Goal: Information Seeking & Learning: Check status

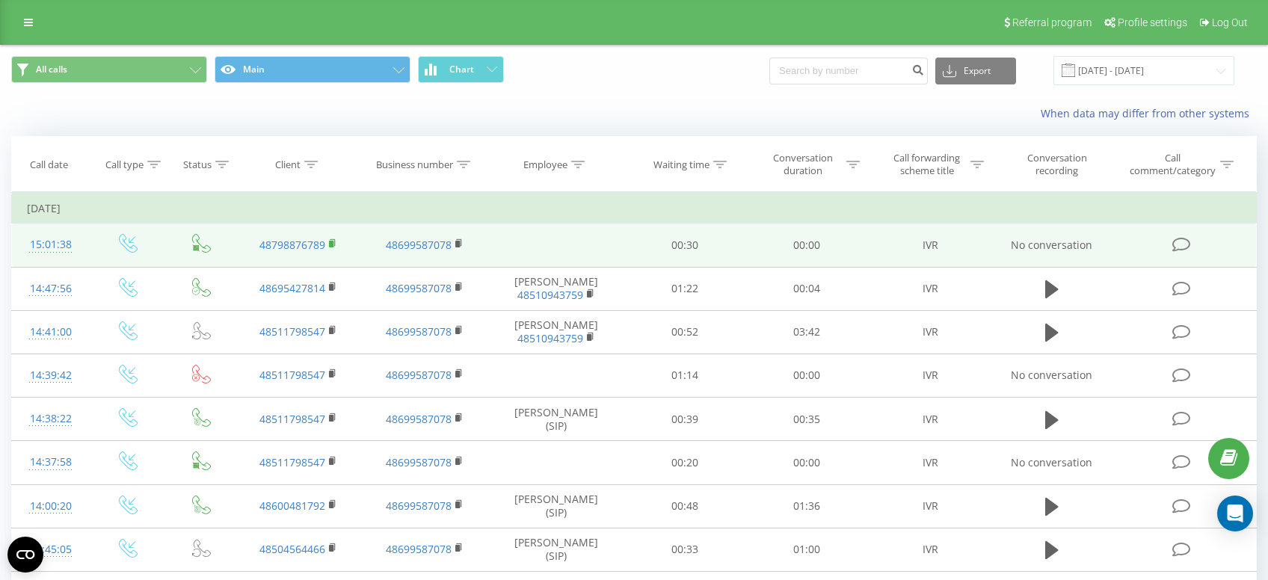
click at [334, 243] on icon at bounding box center [333, 243] width 8 height 10
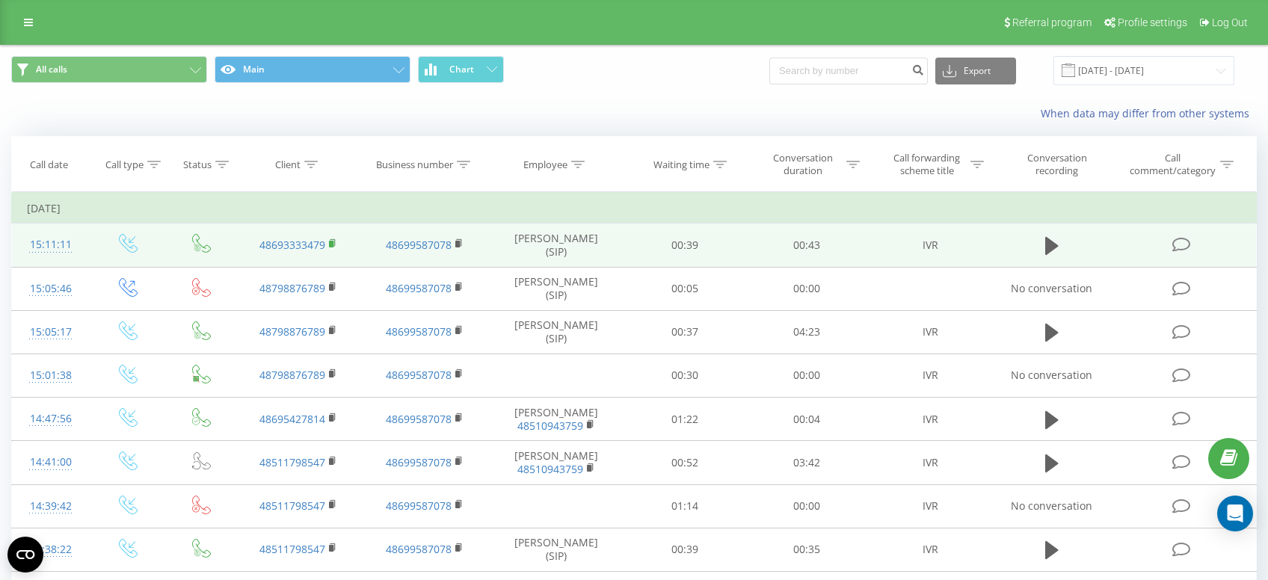
click at [334, 244] on icon at bounding box center [333, 243] width 8 height 10
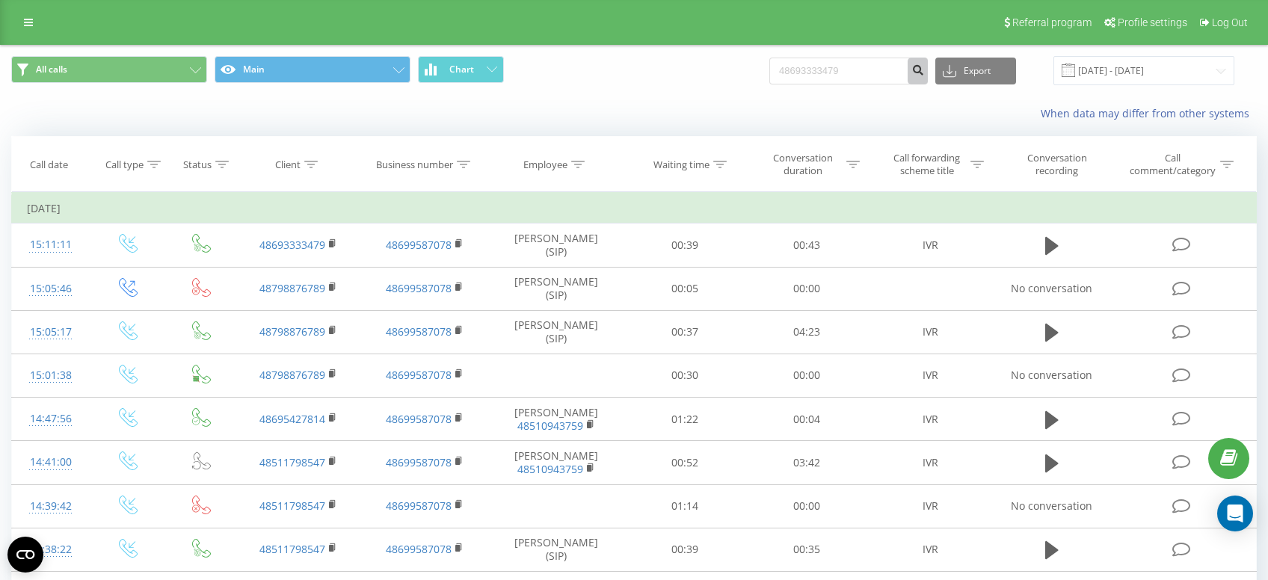
type input "48693333479"
click at [924, 71] on icon "submit" at bounding box center [917, 68] width 13 height 9
